Goal: Transaction & Acquisition: Purchase product/service

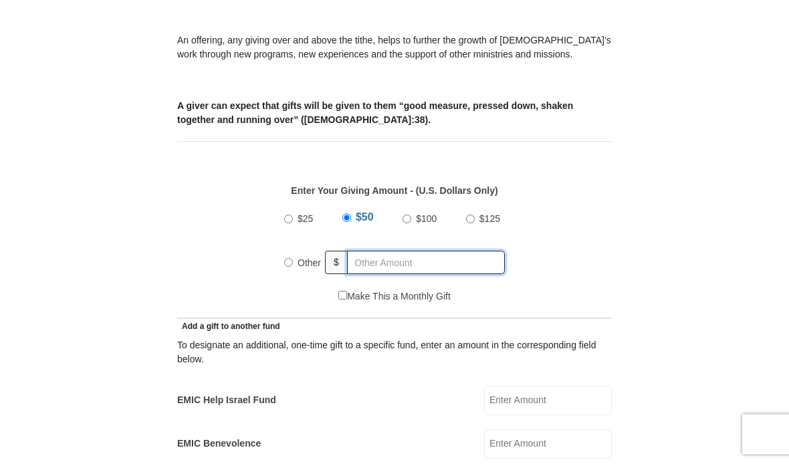
click at [421, 272] on input "text" at bounding box center [426, 262] width 158 height 23
radio input "true"
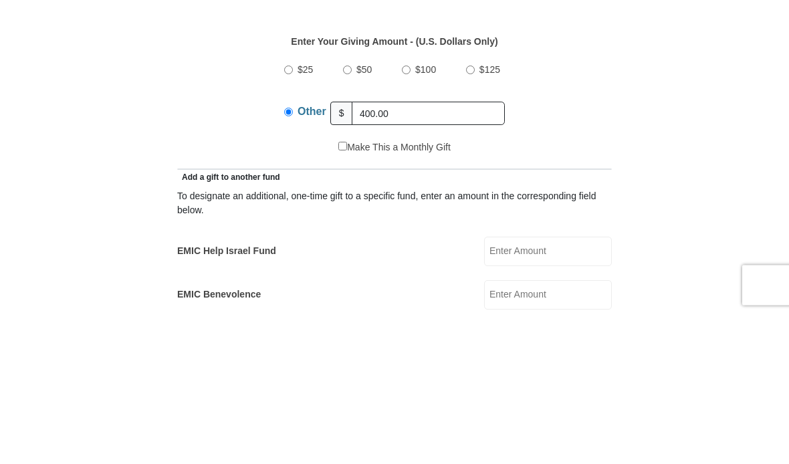
scroll to position [600, 0]
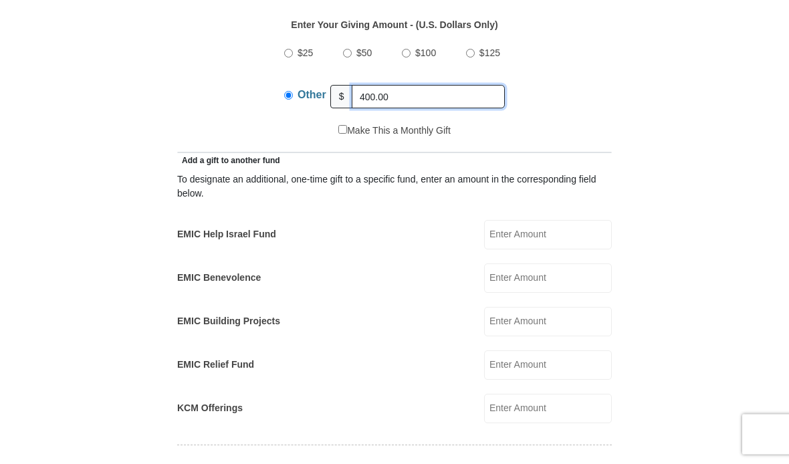
type input "400.00"
click at [578, 237] on input "EMIC Help Israel Fund" at bounding box center [548, 235] width 128 height 29
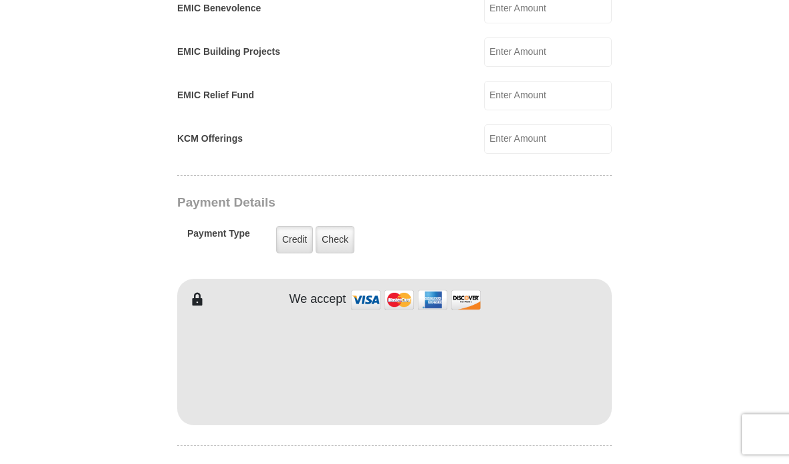
scroll to position [887, 0]
type input "40.00"
click at [350, 238] on label "Check" at bounding box center [335, 239] width 39 height 27
click at [0, 0] on input "Check" at bounding box center [0, 0] width 0 height 0
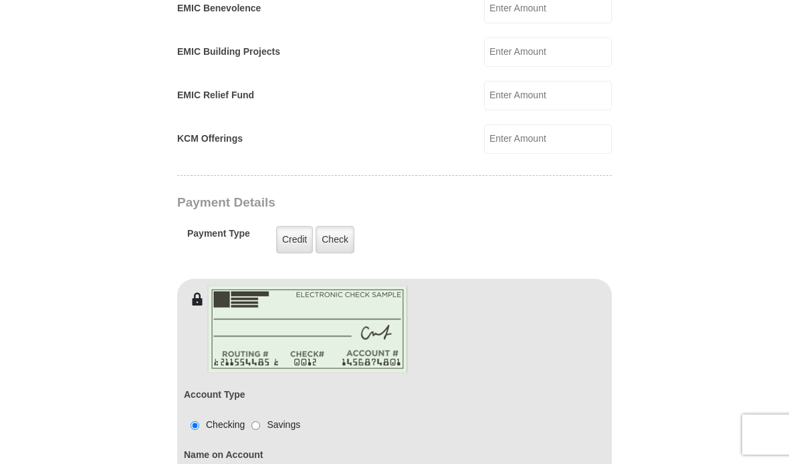
click at [352, 314] on img at bounding box center [307, 330] width 201 height 88
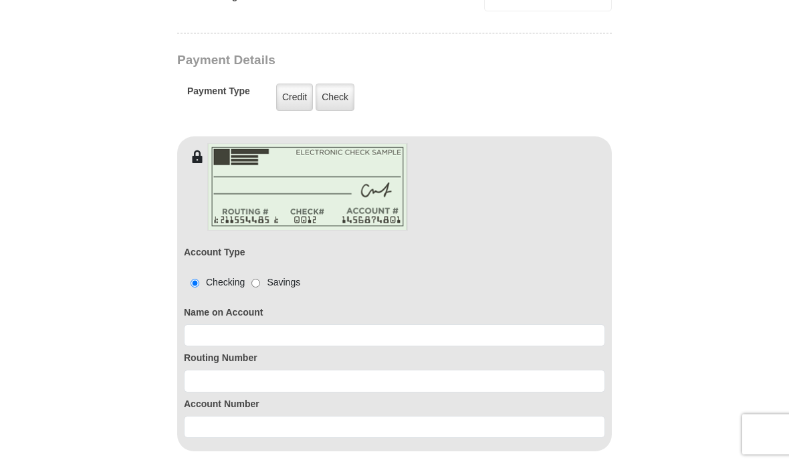
scroll to position [1038, 0]
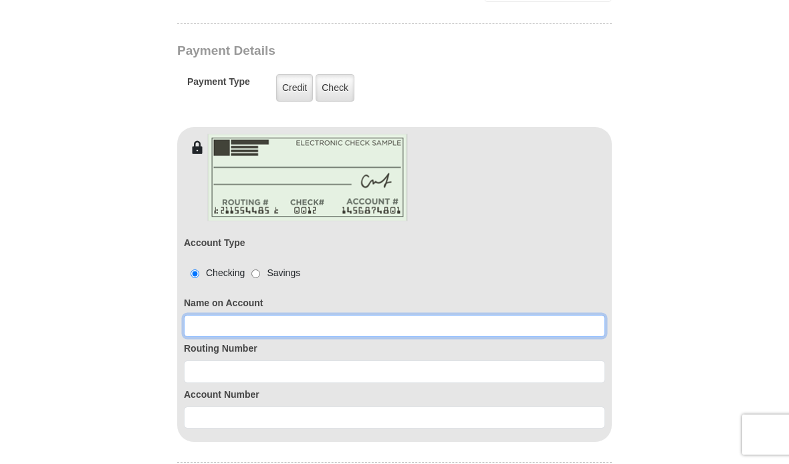
click at [383, 324] on input at bounding box center [394, 326] width 421 height 23
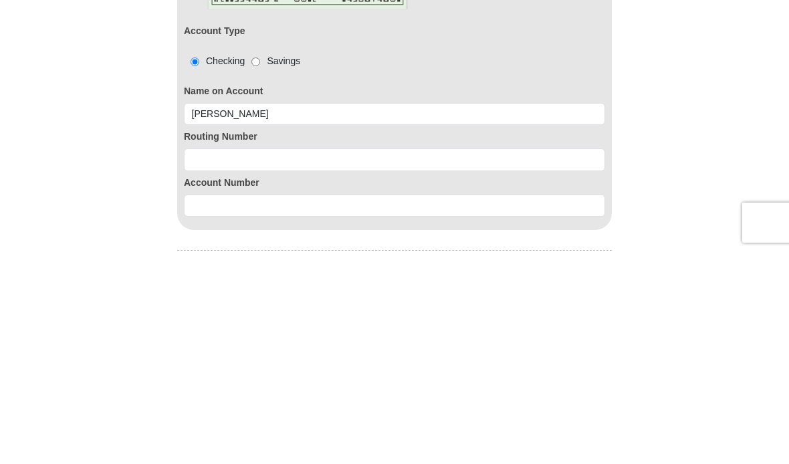
scroll to position [1250, 0]
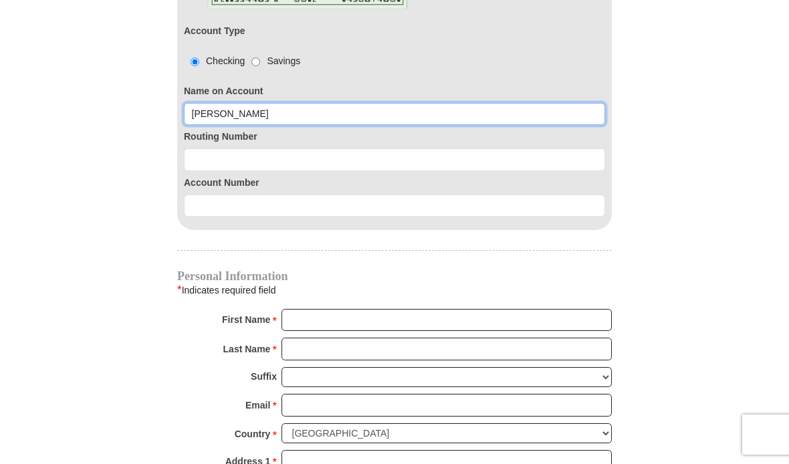
click at [210, 122] on input "Vickie Wylonis" at bounding box center [394, 114] width 421 height 23
click at [217, 115] on input "Vickie Wylonis" at bounding box center [394, 114] width 421 height 23
click at [215, 123] on input "Vickie Wylonis" at bounding box center [394, 114] width 421 height 23
click at [211, 125] on input "Vickie Wylonis" at bounding box center [394, 114] width 421 height 23
type input "V"
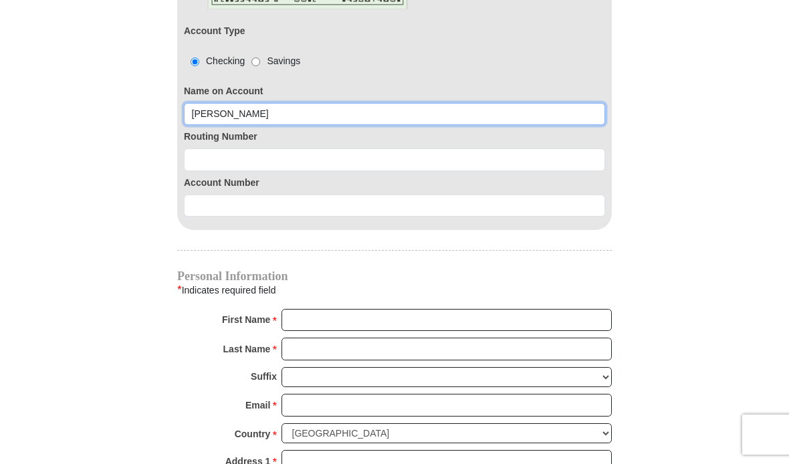
type input "William Wylonis"
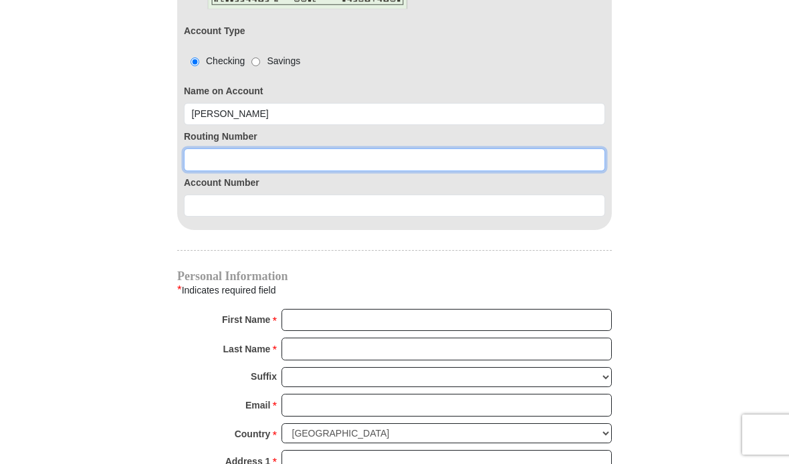
click at [325, 160] on input at bounding box center [394, 159] width 421 height 23
type input "274972883"
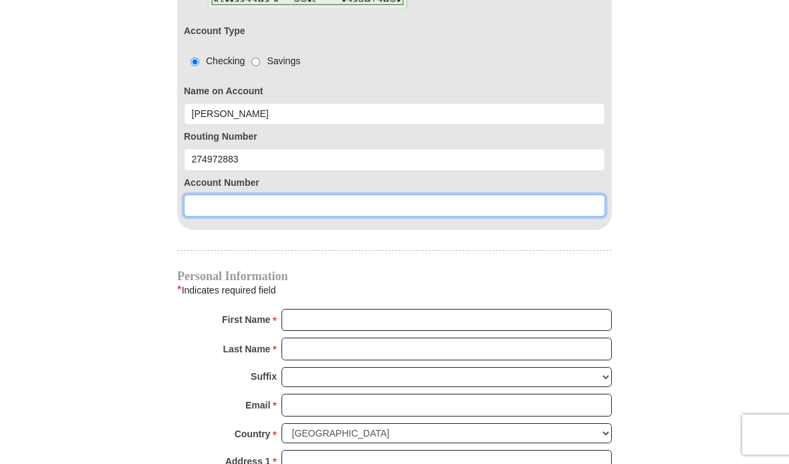
click at [346, 209] on input at bounding box center [394, 206] width 421 height 23
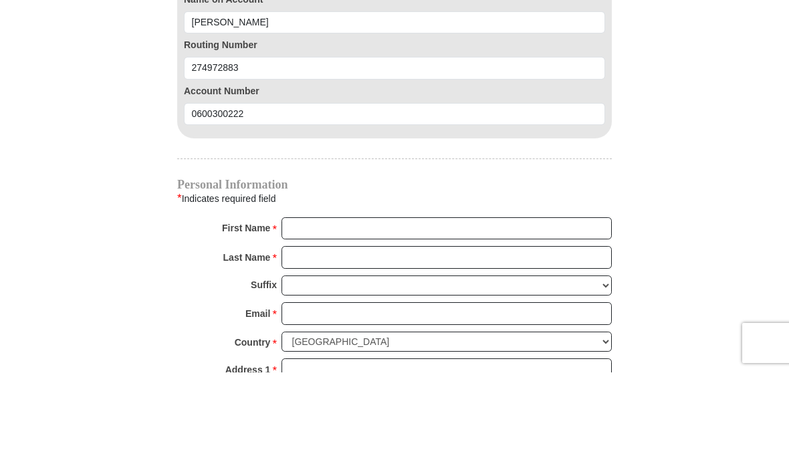
scroll to position [1342, 0]
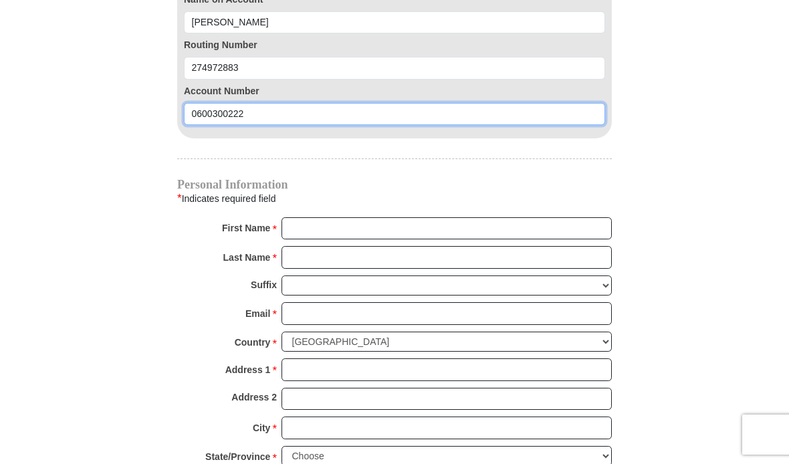
type input "0600300222"
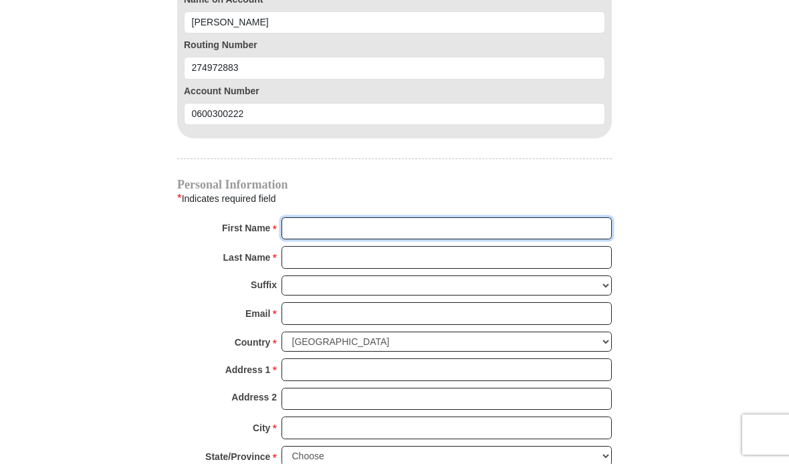
click at [435, 240] on input "First Name *" at bounding box center [446, 228] width 330 height 23
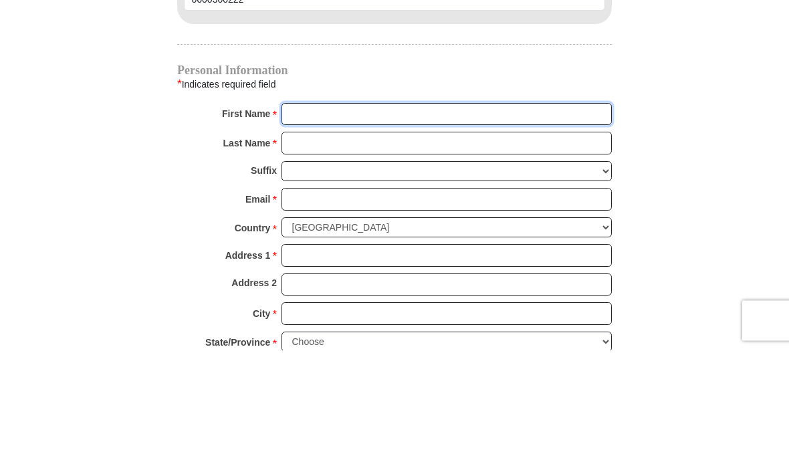
type input "Vickie"
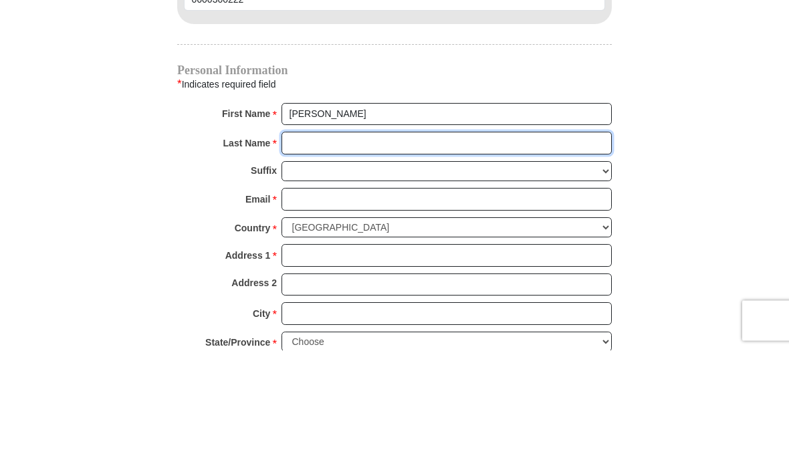
type input "Wylonis"
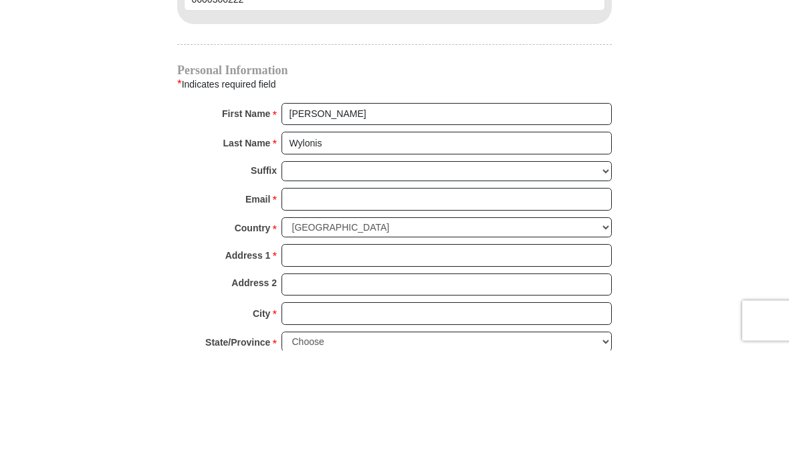
scroll to position [1456, 0]
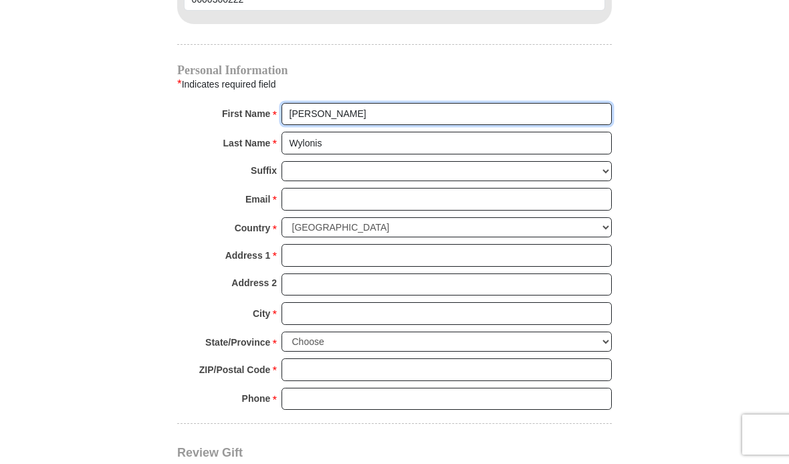
click at [394, 116] on input "Vickie" at bounding box center [446, 114] width 330 height 23
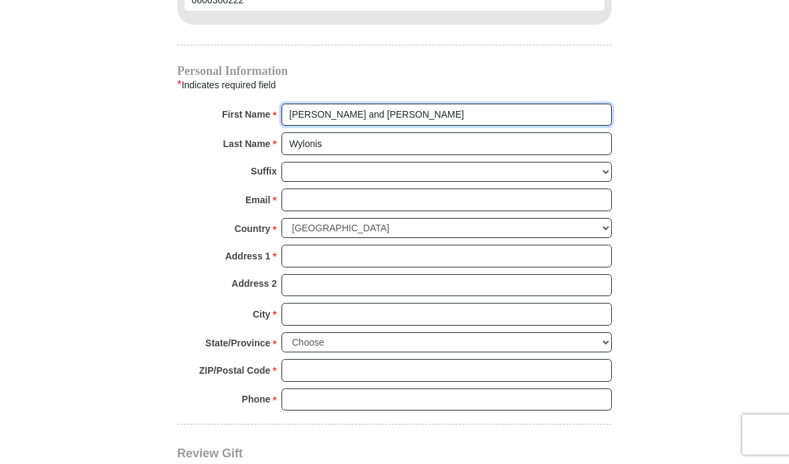
type input "Vickie and William"
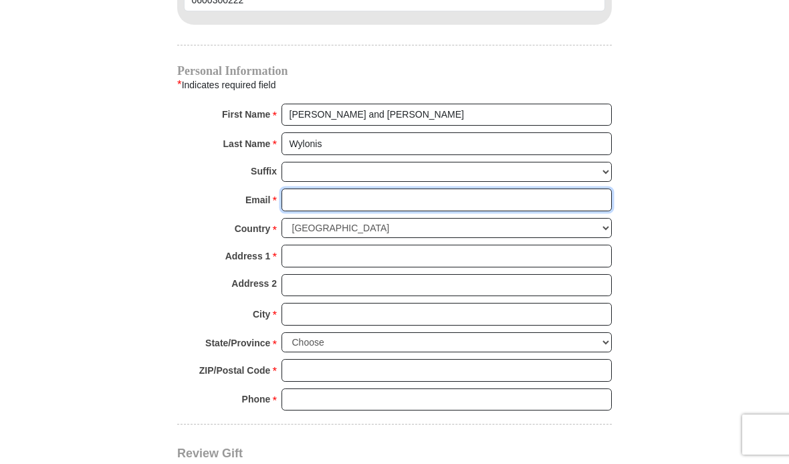
click at [380, 199] on input "Email *" at bounding box center [446, 200] width 330 height 23
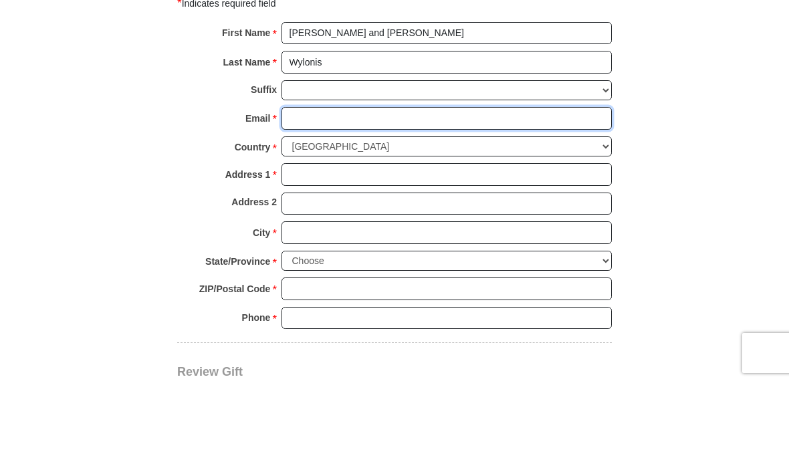
type input "bvmarriage06@yahoo.com"
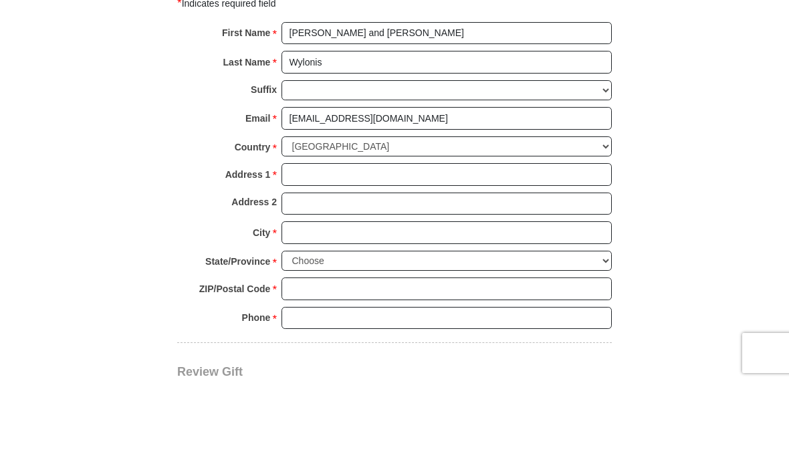
scroll to position [1538, 0]
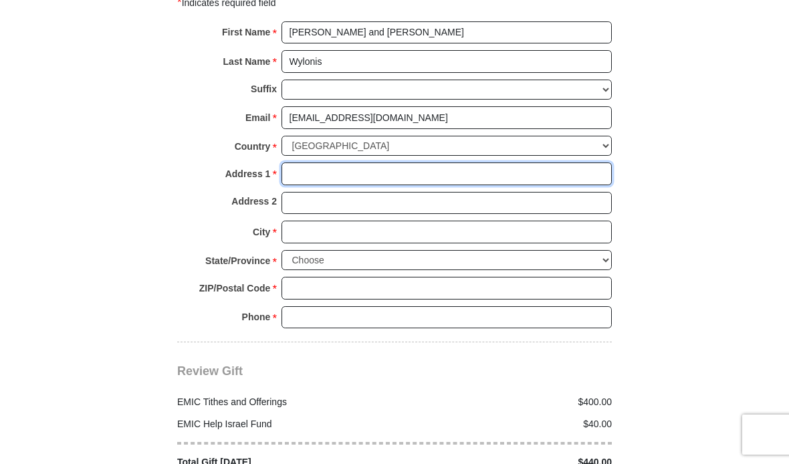
click at [370, 165] on input "Address 1 *" at bounding box center [446, 173] width 330 height 23
type input "8829 Twain Lane"
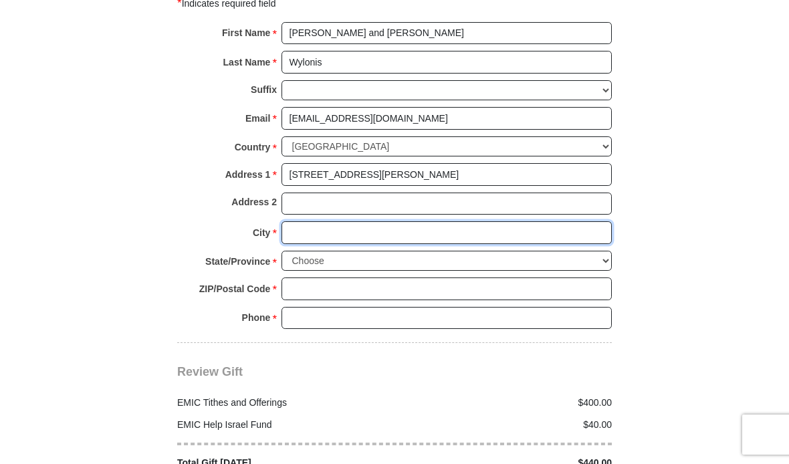
type input "Indianapolis"
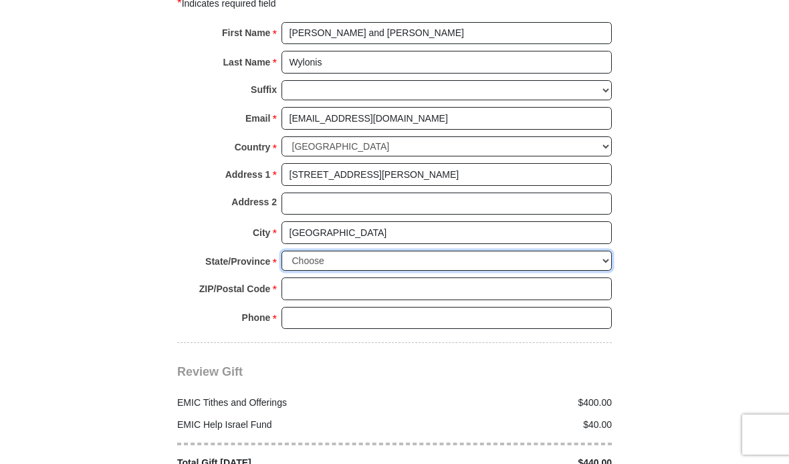
select select "IN"
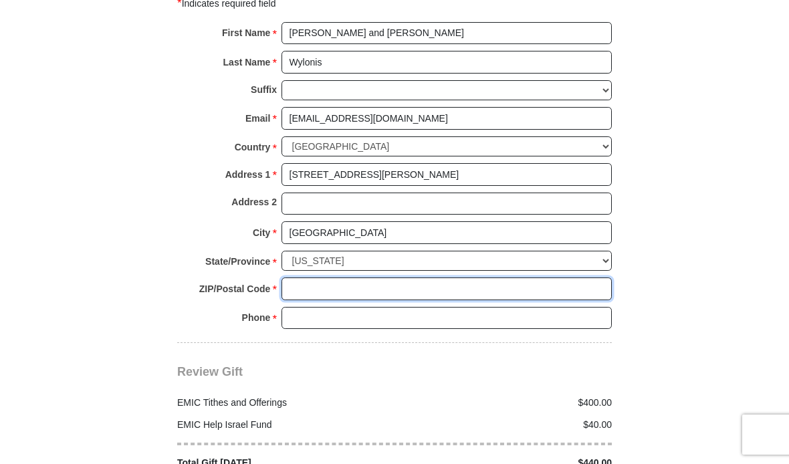
type input "46239"
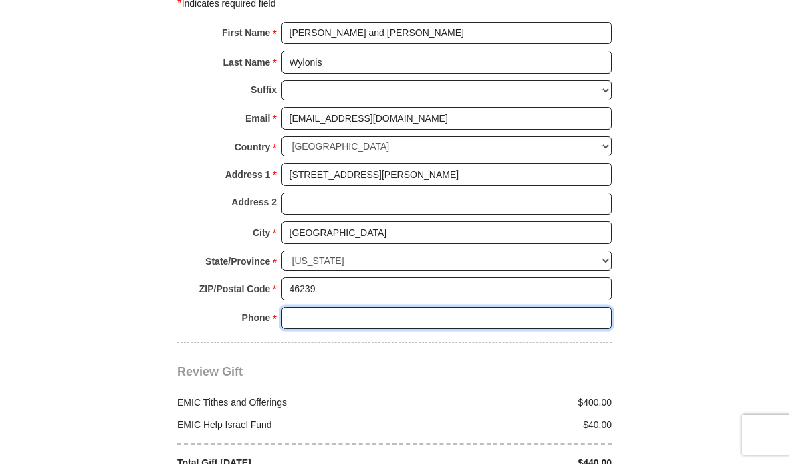
type input "8123502233"
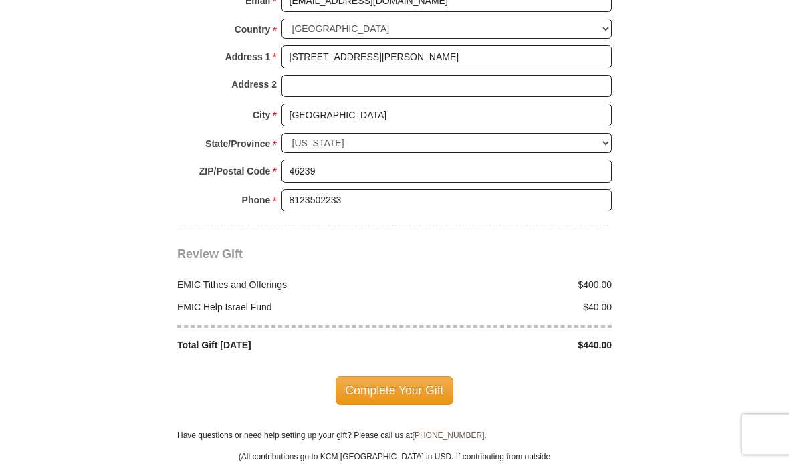
scroll to position [1666, 0]
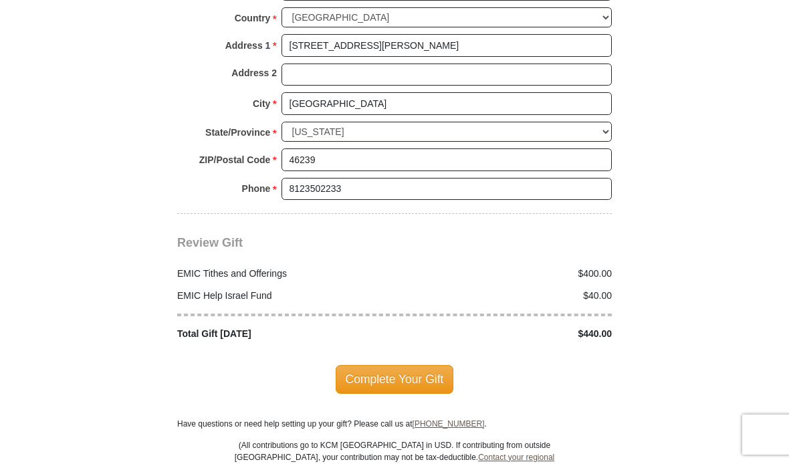
click at [418, 371] on span "Complete Your Gift" at bounding box center [395, 379] width 118 height 28
